Goal: Transaction & Acquisition: Book appointment/travel/reservation

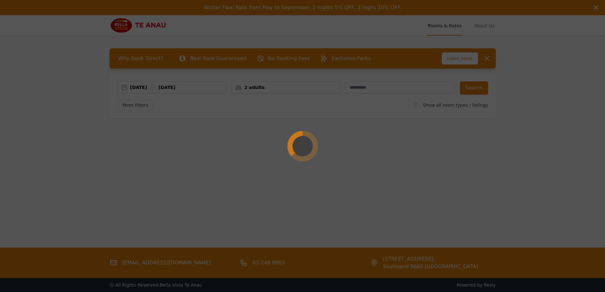
click at [139, 86] on div at bounding box center [302, 146] width 605 height 292
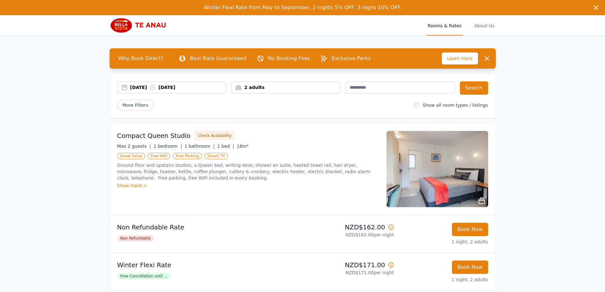
click at [139, 86] on div "[DATE] [DATE]" at bounding box center [178, 87] width 96 height 6
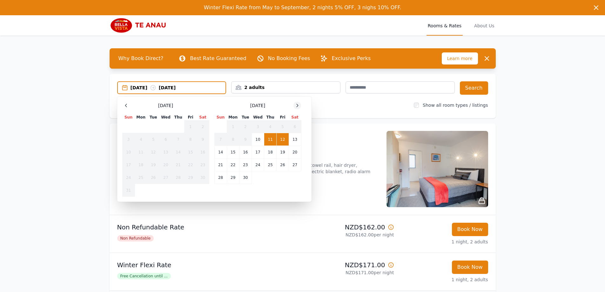
click at [297, 104] on icon at bounding box center [297, 105] width 5 height 5
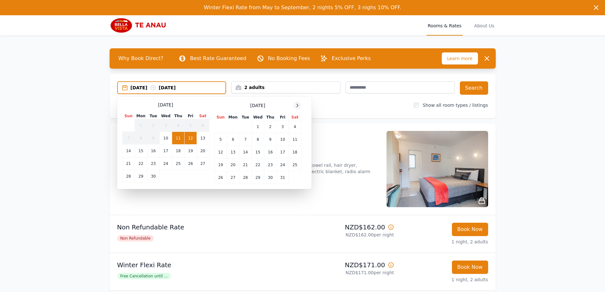
click at [297, 104] on icon at bounding box center [297, 105] width 5 height 5
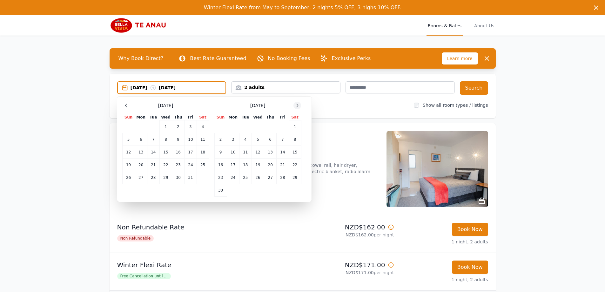
click at [297, 104] on icon at bounding box center [297, 105] width 5 height 5
click at [297, 105] on icon at bounding box center [297, 105] width 5 height 5
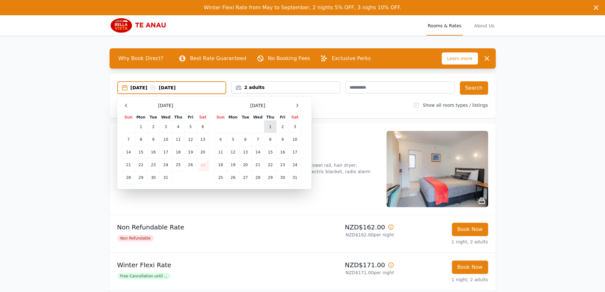
click at [267, 125] on td "1" at bounding box center [270, 126] width 12 height 13
click at [284, 127] on td "2" at bounding box center [282, 126] width 12 height 13
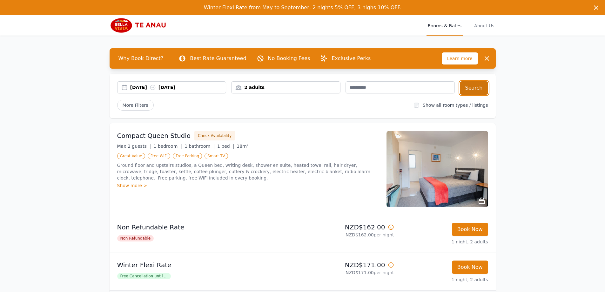
click at [482, 83] on button "Search" at bounding box center [474, 87] width 28 height 13
